Goal: Information Seeking & Learning: Learn about a topic

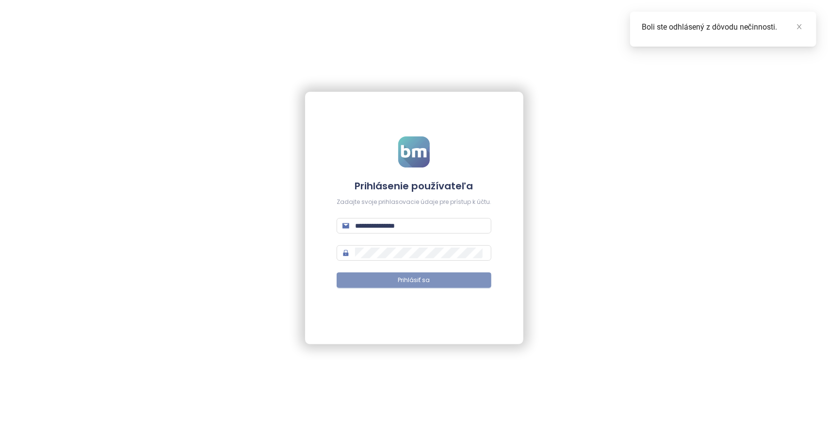
click at [426, 272] on button "Prihlásiť sa" at bounding box center [414, 280] width 155 height 16
click at [427, 281] on span "Prihlásiť sa" at bounding box center [419, 280] width 32 height 9
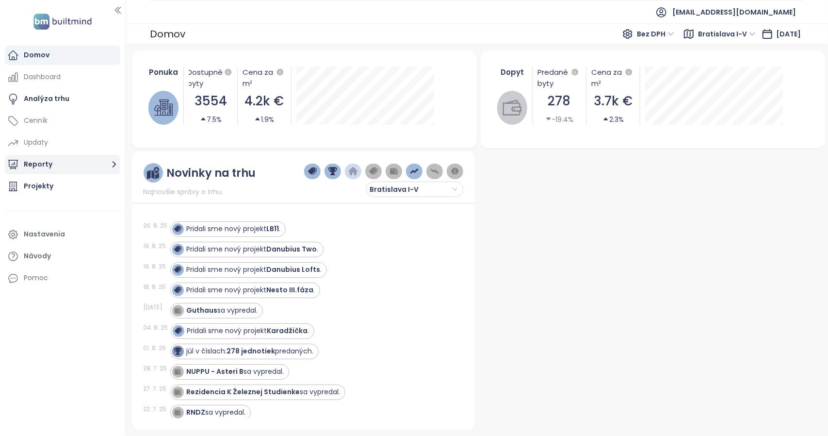
click at [53, 162] on button "Reporty" at bounding box center [62, 164] width 115 height 19
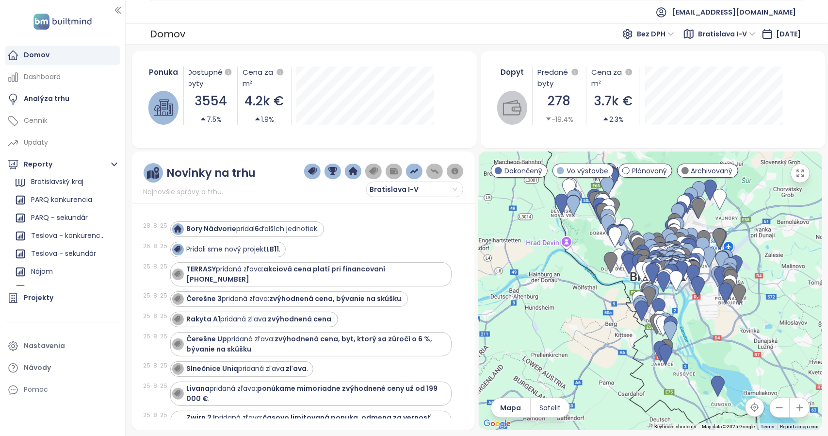
scroll to position [52, 0]
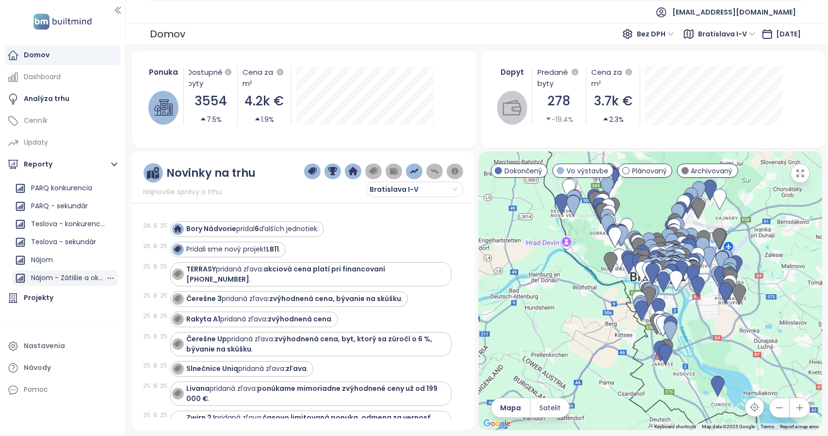
click at [74, 275] on div "Nájom - Zátišie a okolie" at bounding box center [68, 278] width 75 height 12
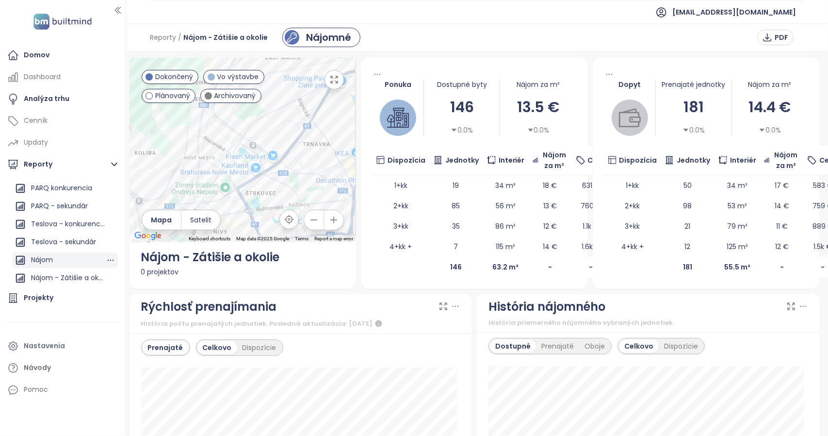
click at [46, 262] on div "Nájom" at bounding box center [42, 260] width 22 height 12
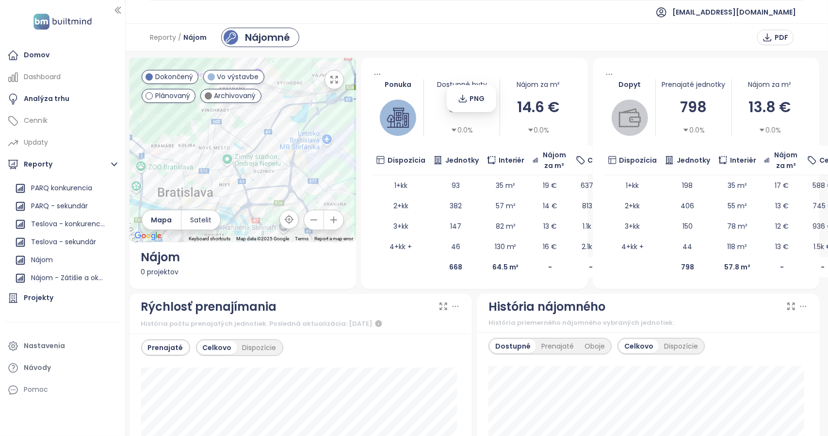
click at [430, 67] on div "Ponuka Dostupné byty 668 0.0% Nájom za m² 14.6 € 0.0% Dispozícia Jednotky Inter…" at bounding box center [474, 173] width 227 height 231
click at [373, 274] on td at bounding box center [401, 267] width 57 height 20
click at [189, 254] on div "Nájom" at bounding box center [243, 257] width 204 height 18
click at [473, 68] on div "Ponuka Dostupné byty 668 0.0% Nájom za m² 14.6 € 0.0% Dispozícia Jednotky Inter…" at bounding box center [474, 173] width 227 height 231
click at [498, 265] on b "64.5 m²" at bounding box center [506, 267] width 27 height 10
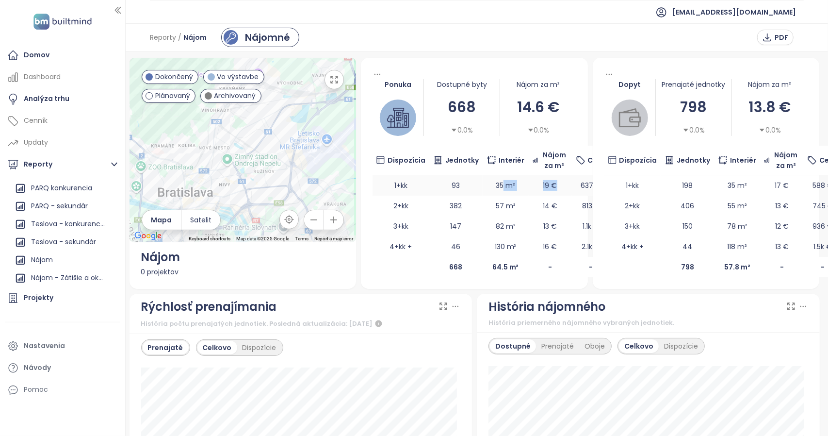
drag, startPoint x: 568, startPoint y: 186, endPoint x: 496, endPoint y: 180, distance: 72.1
click at [496, 180] on tr "1+kk 93 35 m² 19 € 637 €" at bounding box center [492, 185] width 238 height 20
click at [557, 86] on div "Nájom za m²" at bounding box center [538, 84] width 76 height 11
drag, startPoint x: 513, startPoint y: 66, endPoint x: 494, endPoint y: 68, distance: 19.1
click at [494, 68] on div "Ponuka Dostupné byty 668 0.0% Nájom za m² 14.6 € 0.0% Dispozícia Jednotky Inter…" at bounding box center [474, 173] width 227 height 231
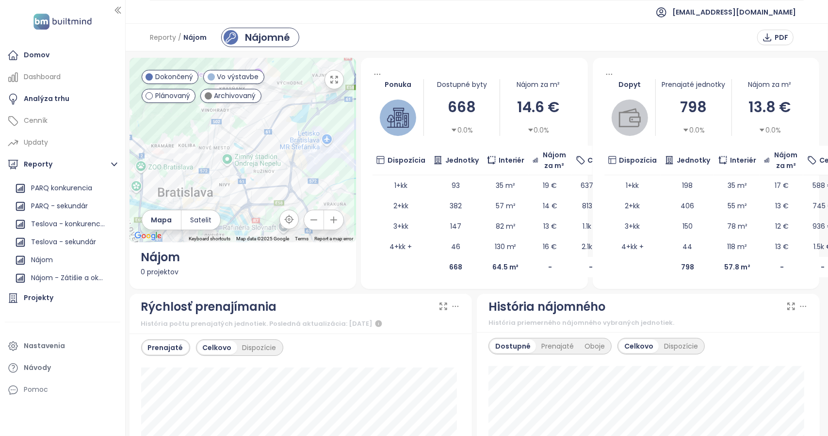
click at [369, 74] on div "Ponuka Dostupné byty 668 0.0% Nájom za m² 14.6 € 0.0% Dispozícia Jednotky Inter…" at bounding box center [474, 173] width 227 height 231
click at [373, 74] on icon at bounding box center [378, 74] width 10 height 10
drag, startPoint x: 476, startPoint y: 96, endPoint x: 511, endPoint y: 51, distance: 57.3
click at [511, 51] on body "Domov Dashboard Analýza trhu Cenník Updaty Reporty Pridať report [GEOGRAPHIC_DA…" at bounding box center [414, 218] width 828 height 436
click at [631, 121] on img at bounding box center [630, 118] width 22 height 22
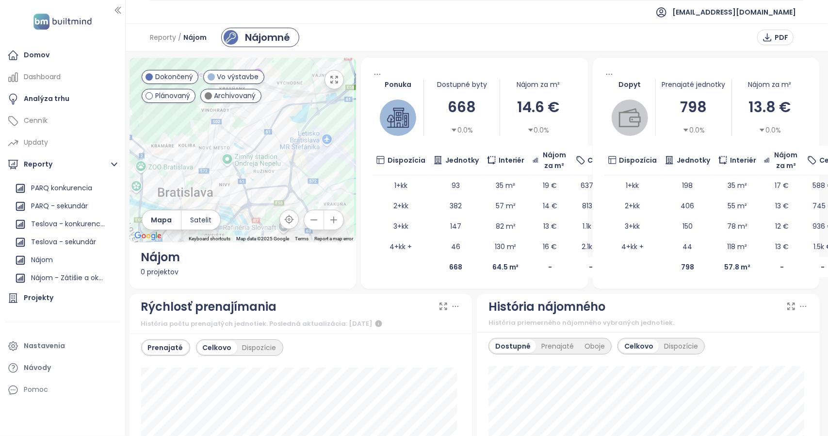
click at [627, 84] on div "Dopyt" at bounding box center [630, 84] width 51 height 11
click at [695, 63] on div "Dopyt Prenajaté jednotky 798 0.0% Nájom za m² 13.8 € 0.0% Dispozícia Jednotky I…" at bounding box center [706, 173] width 227 height 231
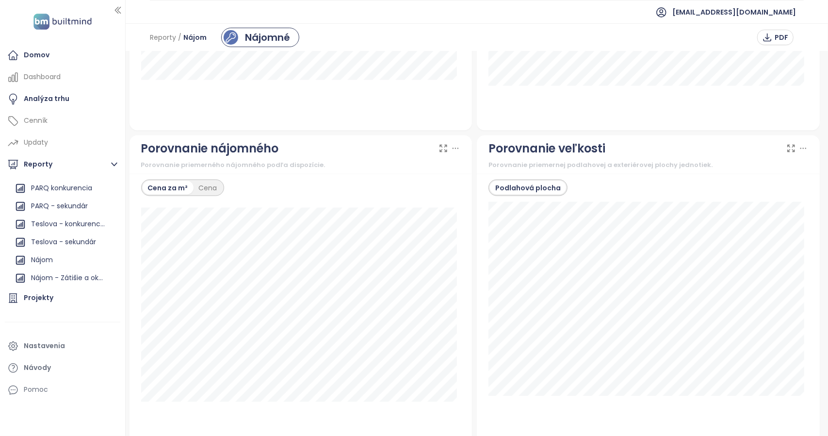
scroll to position [1106, 0]
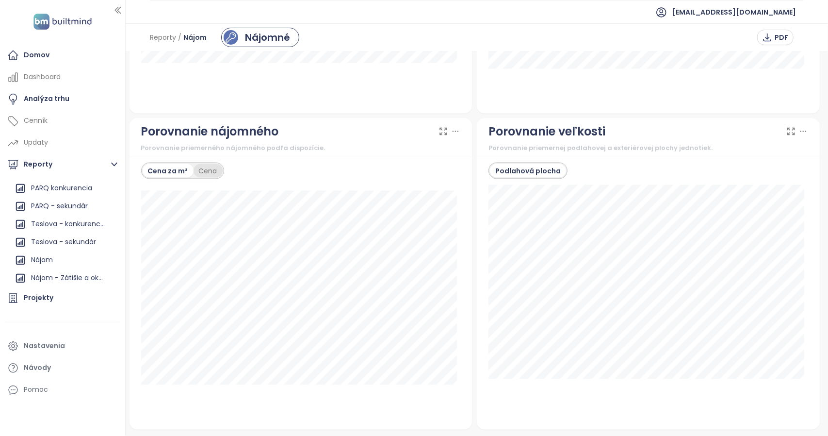
click at [217, 164] on div "Cena" at bounding box center [208, 171] width 29 height 14
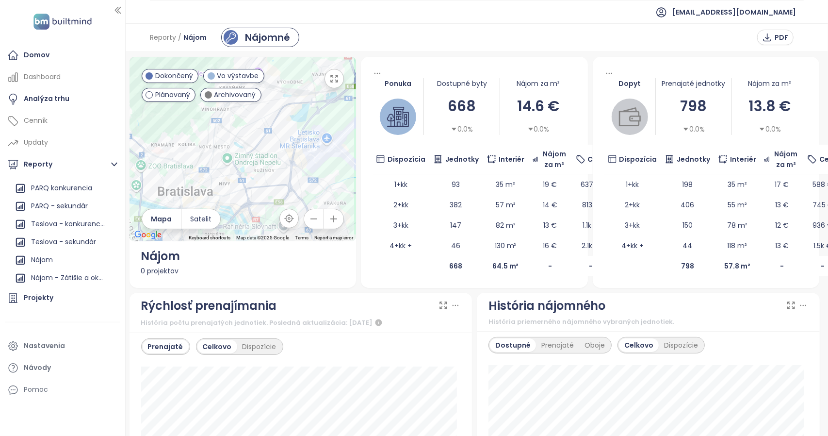
scroll to position [0, 0]
click at [543, 83] on div "Nájom za m²" at bounding box center [538, 84] width 76 height 11
click at [497, 229] on td "82 m²" at bounding box center [506, 226] width 46 height 20
click at [565, 130] on div "0.0%" at bounding box center [538, 130] width 76 height 11
drag, startPoint x: 548, startPoint y: 150, endPoint x: 518, endPoint y: 137, distance: 32.2
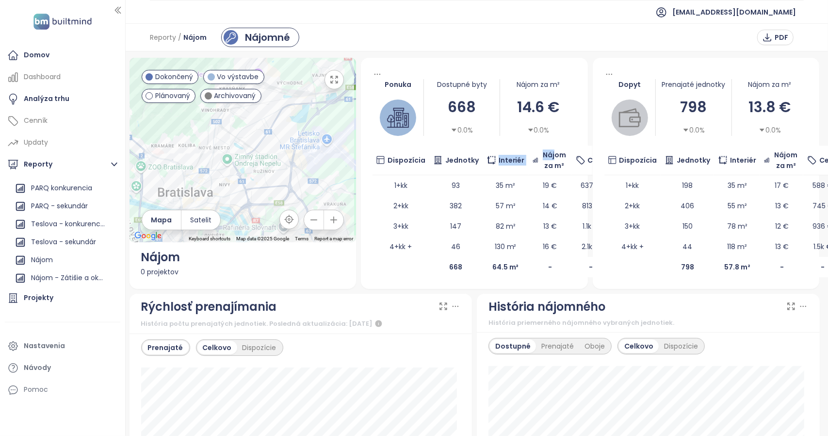
click at [488, 151] on tr "Dispozícia Jednotky Interiér Nájom za m² Cena" at bounding box center [492, 161] width 238 height 30
drag, startPoint x: 519, startPoint y: 136, endPoint x: 564, endPoint y: 138, distance: 44.7
click at [564, 138] on div "Ponuka Dostupné byty 668 0.0% Nájom za m² 14.6 € 0.0% Dispozícia Jednotky Inter…" at bounding box center [474, 173] width 227 height 231
drag, startPoint x: 420, startPoint y: 66, endPoint x: 364, endPoint y: 95, distance: 62.7
click at [411, 68] on div "Ponuka Dostupné byty 668 0.0% Nájom za m² 14.6 € 0.0% Dispozícia Jednotky Inter…" at bounding box center [474, 173] width 227 height 231
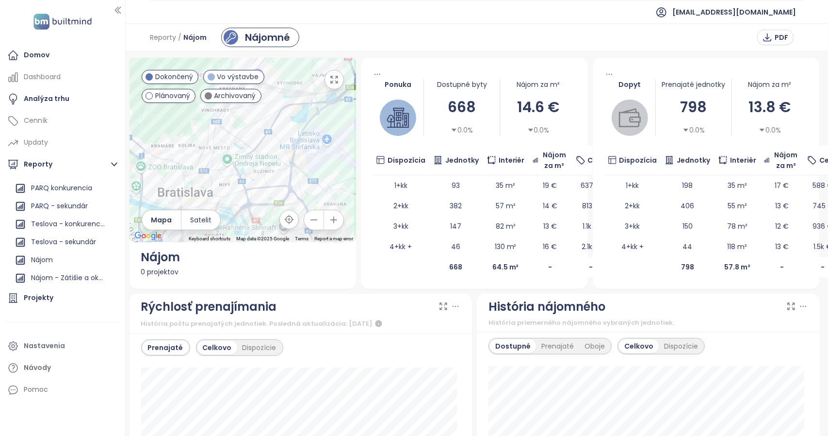
drag, startPoint x: 364, startPoint y: 95, endPoint x: 367, endPoint y: 128, distance: 32.6
click at [365, 128] on div "Ponuka Dostupné byty 668 0.0% Nájom za m² 14.6 € 0.0% Dispozícia Jednotky Inter…" at bounding box center [474, 173] width 227 height 231
click at [778, 41] on span "PDF" at bounding box center [782, 37] width 14 height 11
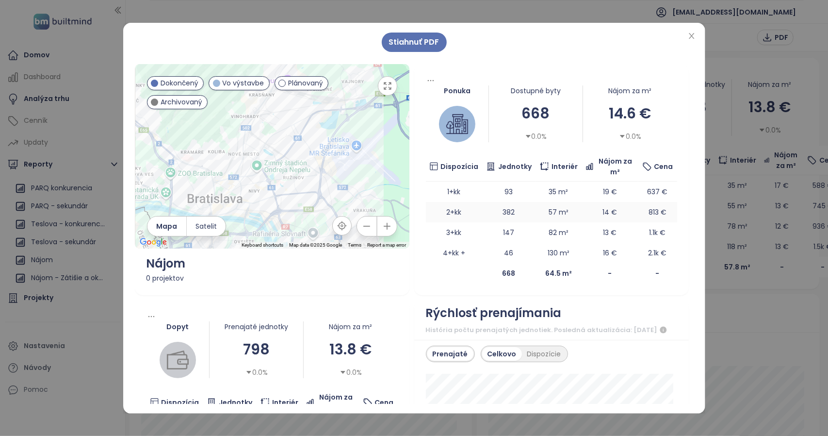
click at [455, 208] on td "2+kk" at bounding box center [454, 212] width 57 height 20
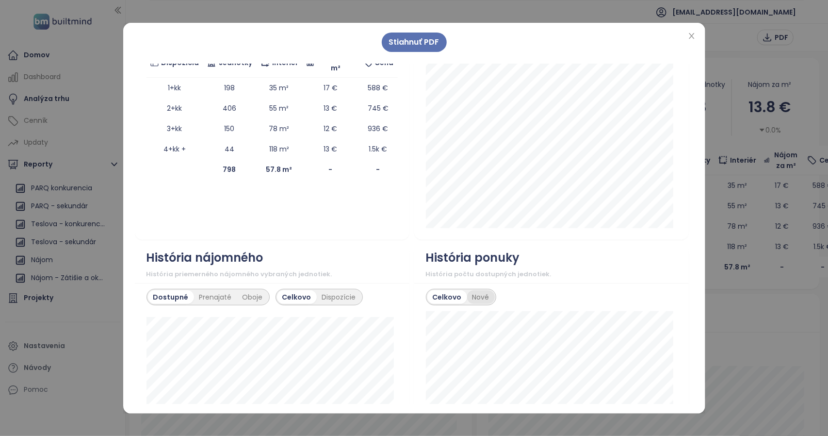
scroll to position [485, 0]
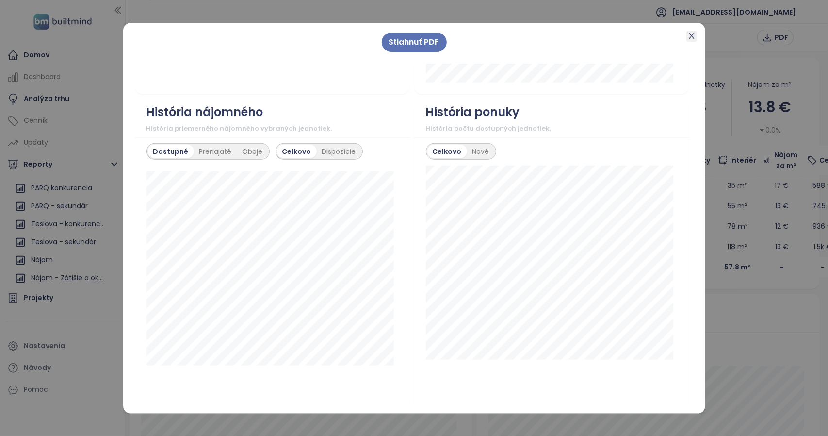
click at [688, 34] on icon "close" at bounding box center [692, 36] width 8 height 8
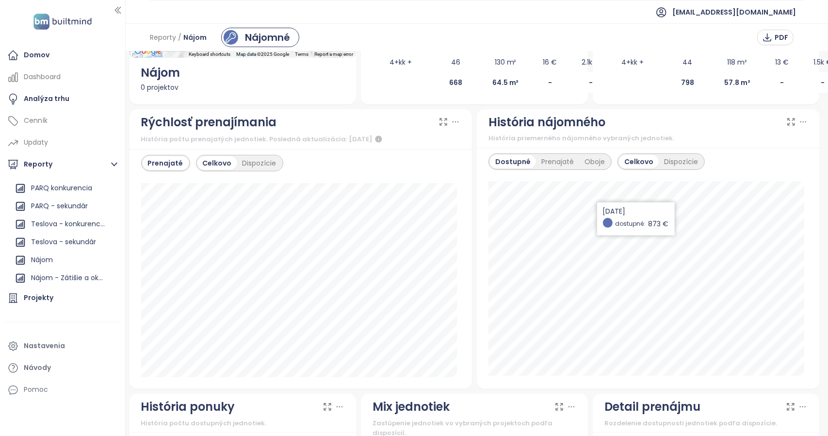
scroll to position [0, 0]
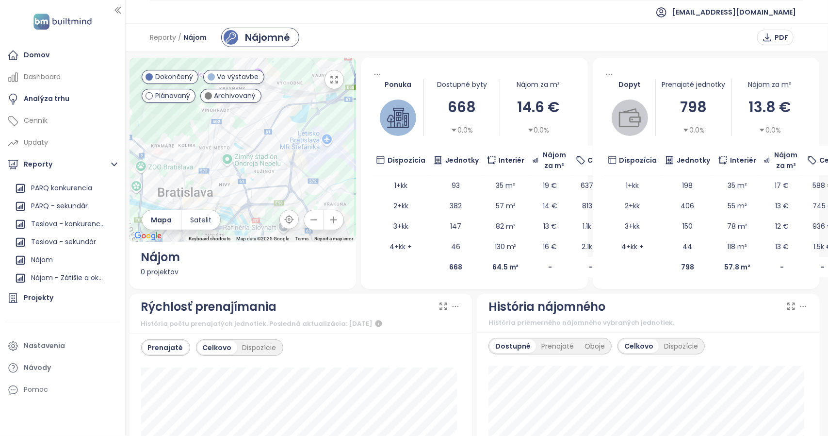
click at [284, 35] on div "Nájomné" at bounding box center [267, 37] width 45 height 15
click at [333, 80] on icon "button" at bounding box center [334, 79] width 7 height 7
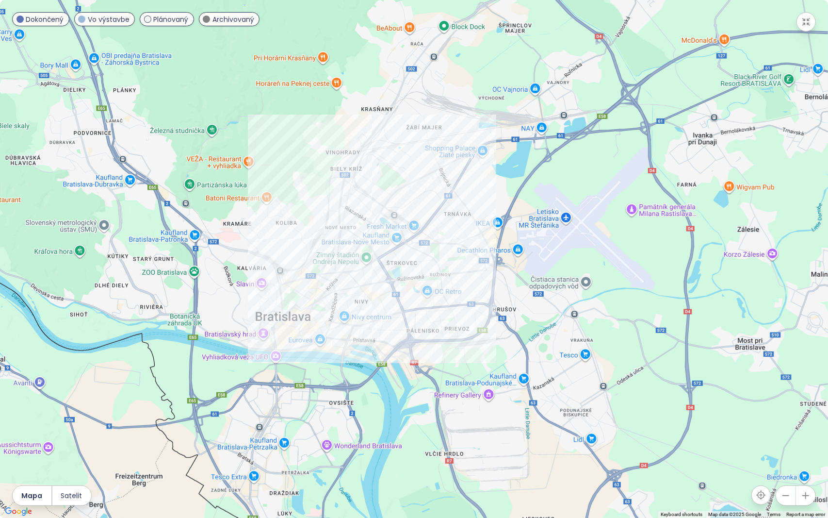
click at [807, 24] on icon "button" at bounding box center [806, 21] width 7 height 7
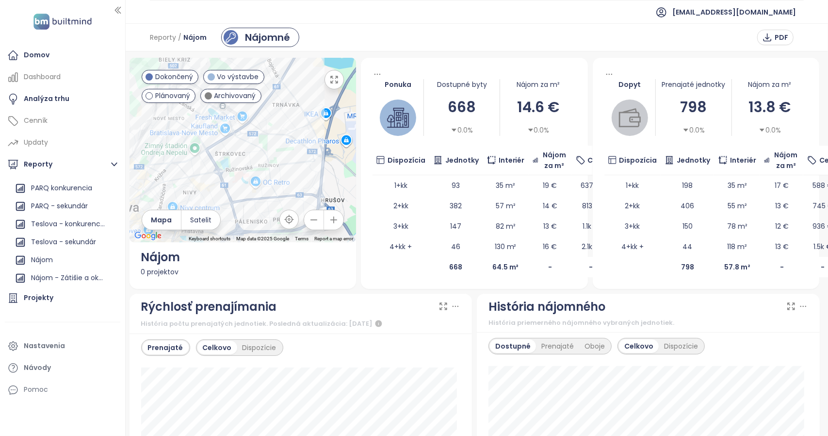
click at [541, 160] on span "Nájom za m²" at bounding box center [554, 159] width 27 height 21
click at [543, 184] on span "19 €" at bounding box center [550, 186] width 14 height 10
click at [529, 186] on td "19 €" at bounding box center [550, 185] width 43 height 20
click at [394, 107] on img at bounding box center [398, 118] width 22 height 22
click at [76, 277] on div "Nájom - Zátišie a okolie" at bounding box center [68, 278] width 75 height 12
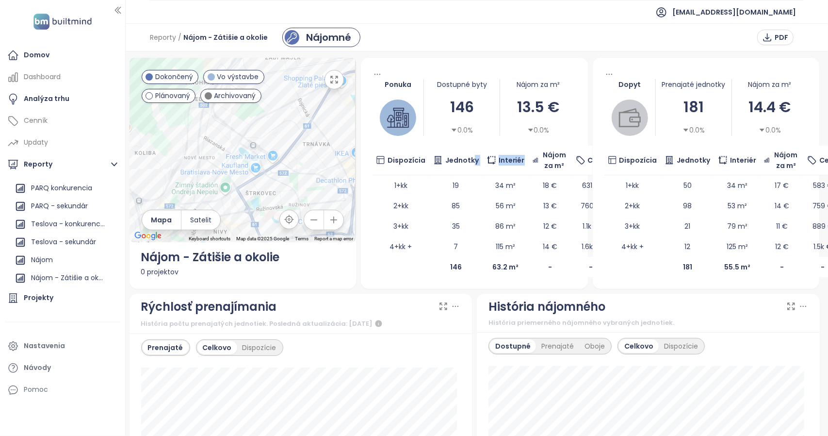
drag, startPoint x: 516, startPoint y: 159, endPoint x: 471, endPoint y: 159, distance: 45.6
click at [468, 159] on tr "Dispozícia Jednotky Interiér Nájom za m² Cena" at bounding box center [492, 161] width 238 height 30
click at [492, 184] on td "34 m²" at bounding box center [506, 185] width 46 height 20
click at [499, 268] on b "63.2 m²" at bounding box center [506, 267] width 26 height 10
click at [543, 242] on span "14 €" at bounding box center [550, 247] width 15 height 10
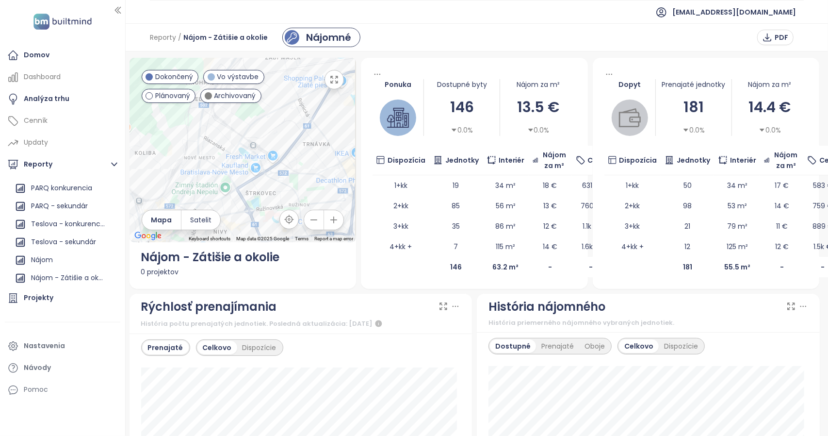
click at [555, 267] on td "-" at bounding box center [550, 267] width 43 height 20
click at [572, 118] on div "Ponuka Dostupné byty 146 0.0% Nájom za m² 13.5 € 0.0% Dispozícia Jednotky Inter…" at bounding box center [474, 173] width 227 height 231
drag, startPoint x: 525, startPoint y: 100, endPoint x: 632, endPoint y: 100, distance: 106.8
click at [575, 104] on div "Ponuka Dostupné byty 146 0.0% Nájom za m² 13.5 € 0.0% Dispozícia Jednotky Inter…" at bounding box center [474, 173] width 227 height 231
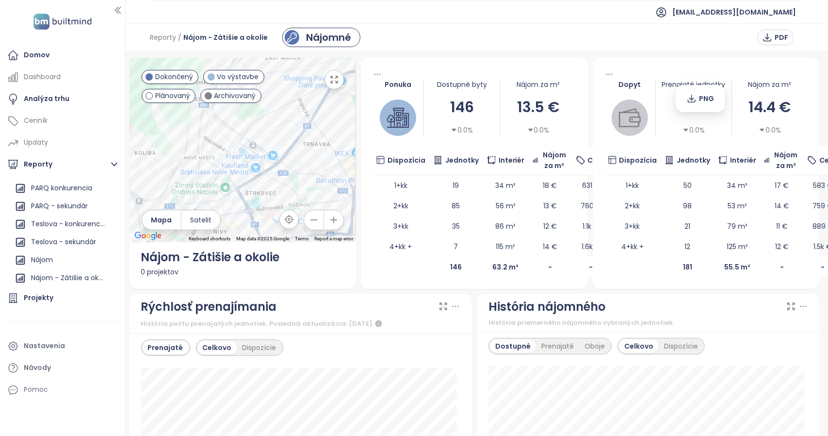
drag, startPoint x: 733, startPoint y: 66, endPoint x: 690, endPoint y: 75, distance: 43.1
click at [690, 75] on div "Dopyt Prenajaté jednotky 181 0.0% Nájom za m² 14.4 € 0.0% Dispozícia Jednotky I…" at bounding box center [706, 173] width 227 height 231
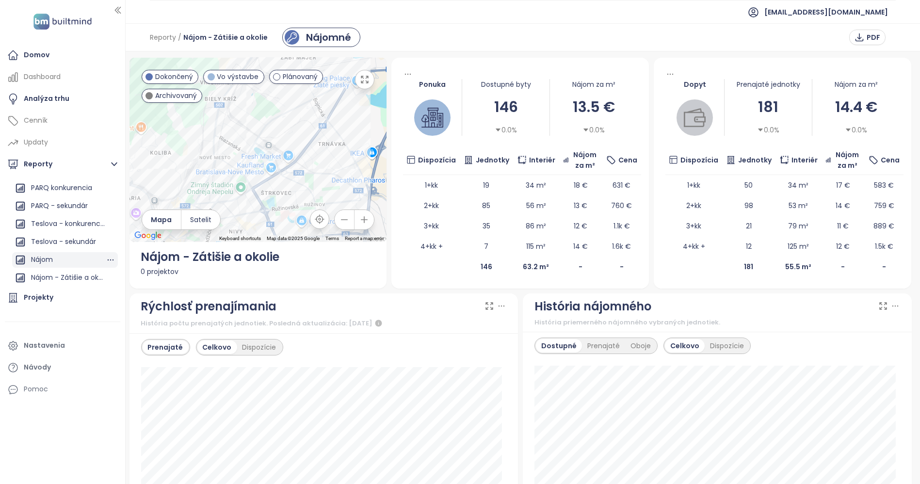
click at [45, 259] on div "Nájom" at bounding box center [42, 260] width 22 height 12
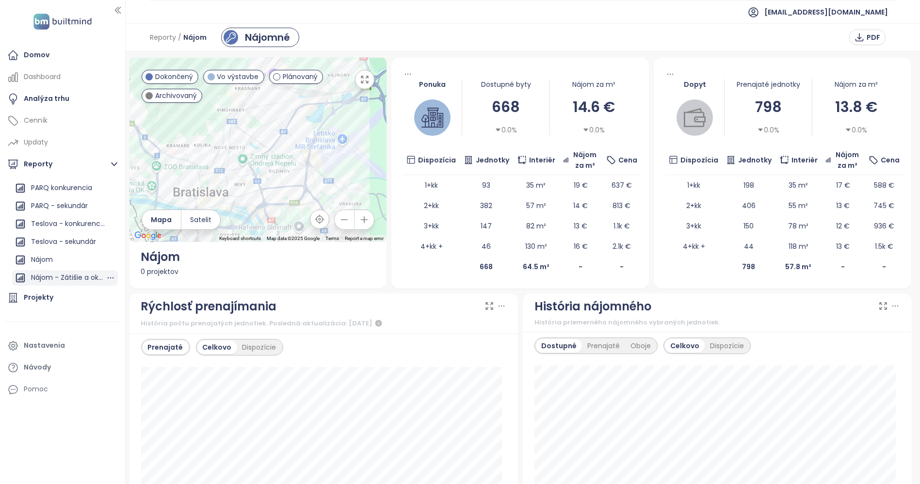
click at [62, 279] on div "Nájom - Zátišie a okolie" at bounding box center [68, 278] width 75 height 12
